Goal: Find specific page/section: Find specific page/section

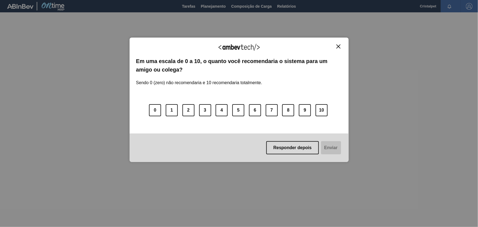
click at [337, 45] on img "Close" at bounding box center [338, 46] width 4 height 4
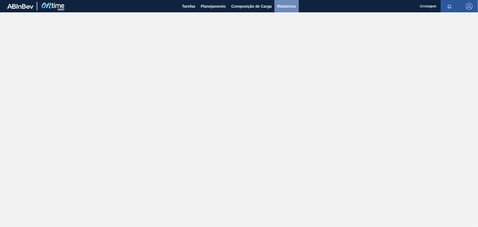
click at [286, 7] on span "Relatórios" at bounding box center [286, 6] width 19 height 7
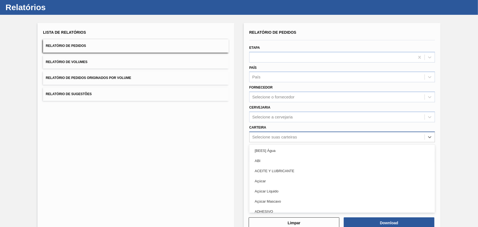
click at [269, 142] on div "option [BEES] Água focused, 1 of 101. 101 results available. Use Up and Down to…" at bounding box center [342, 136] width 186 height 11
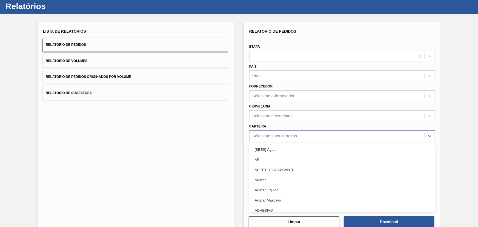
scroll to position [14, 0]
click at [271, 135] on div "Selecione suas carteiras" at bounding box center [274, 135] width 45 height 5
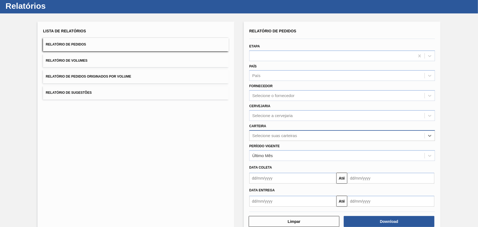
click at [271, 134] on div "Selecione suas carteiras" at bounding box center [274, 135] width 45 height 5
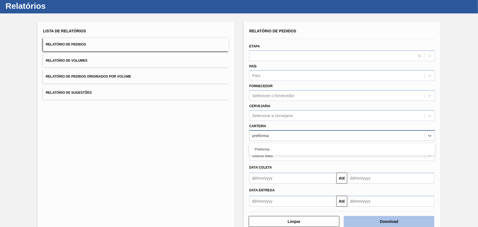
type input "preforma"
